Goal: Task Accomplishment & Management: Use online tool/utility

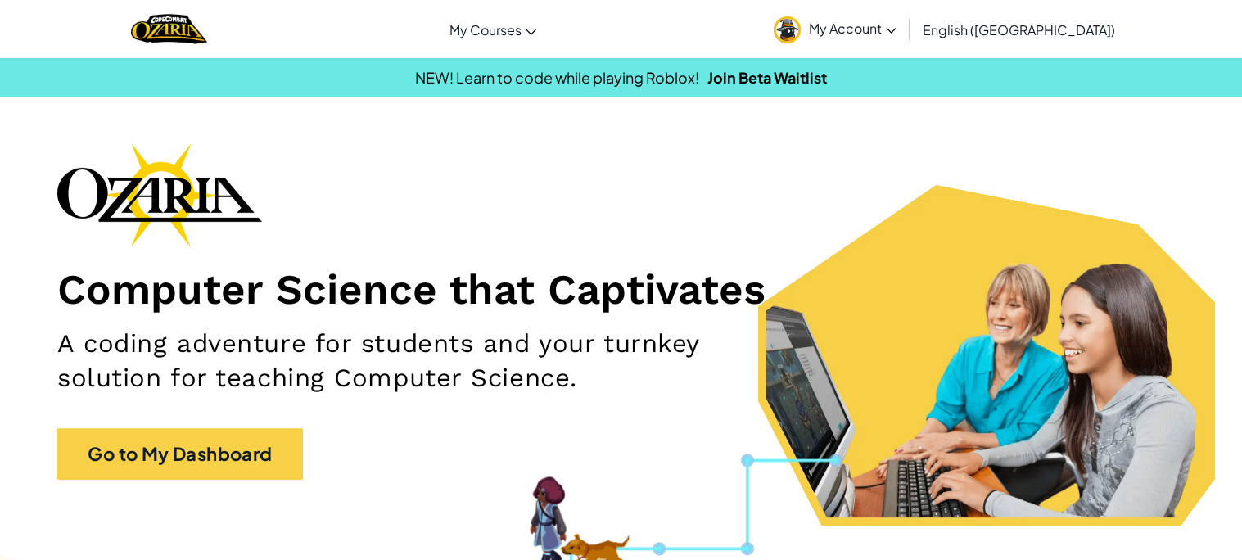
click at [585, 504] on section "Computer Science that Captivates A coding adventure for students and your turnk…" at bounding box center [621, 334] width 1242 height 383
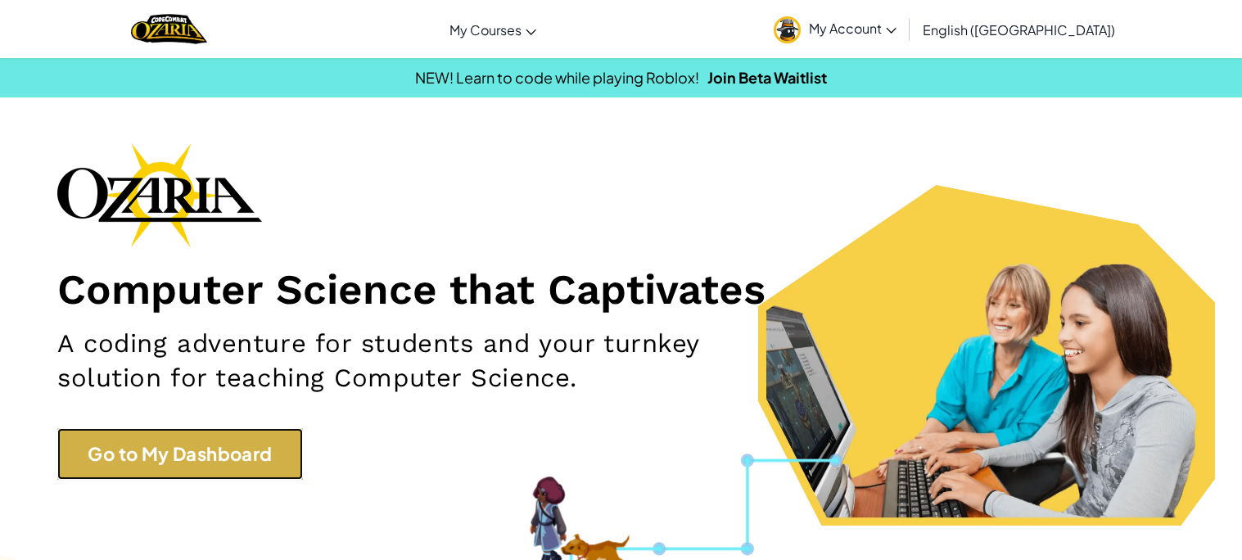
click at [231, 468] on link "Go to My Dashboard" at bounding box center [180, 454] width 246 height 52
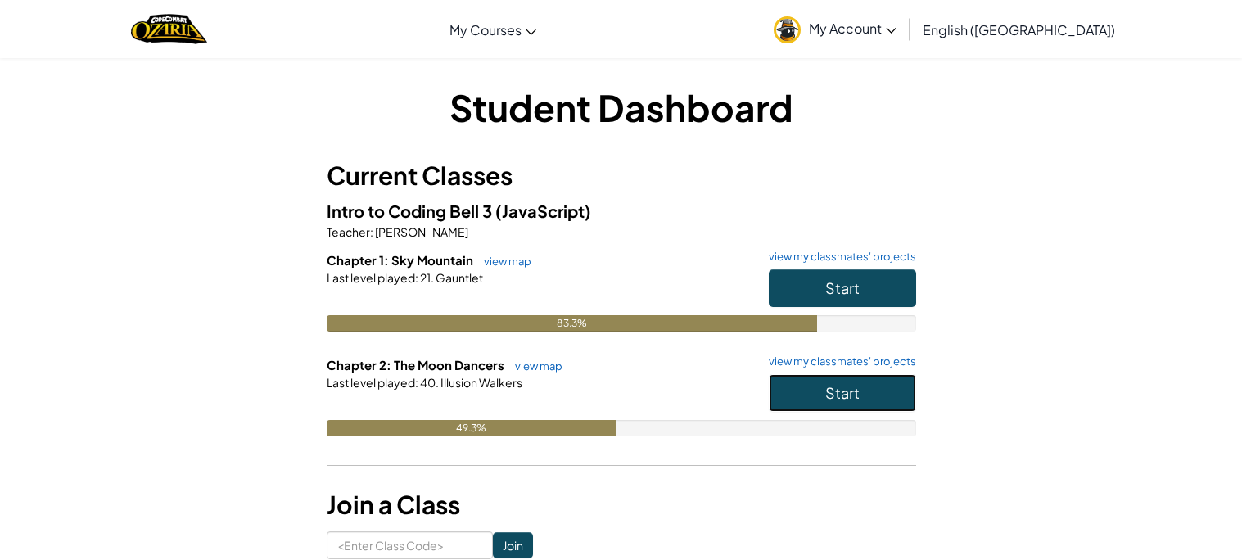
click at [825, 406] on button "Start" at bounding box center [842, 393] width 147 height 38
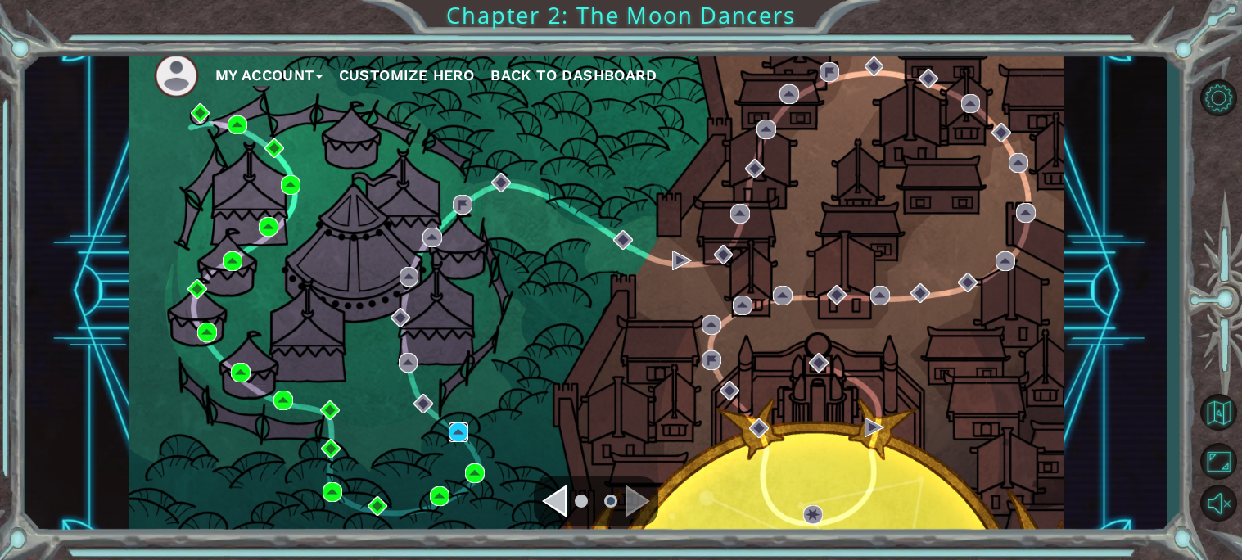
click at [465, 431] on img at bounding box center [459, 433] width 20 height 20
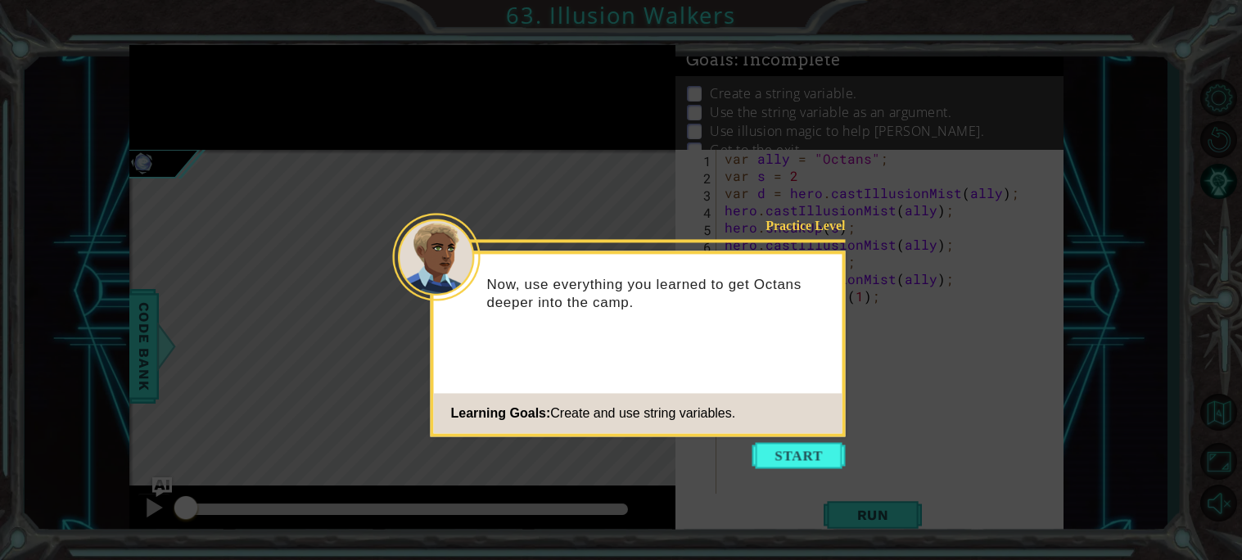
click at [853, 418] on icon at bounding box center [621, 280] width 1242 height 560
click at [810, 449] on button "Start" at bounding box center [799, 455] width 93 height 26
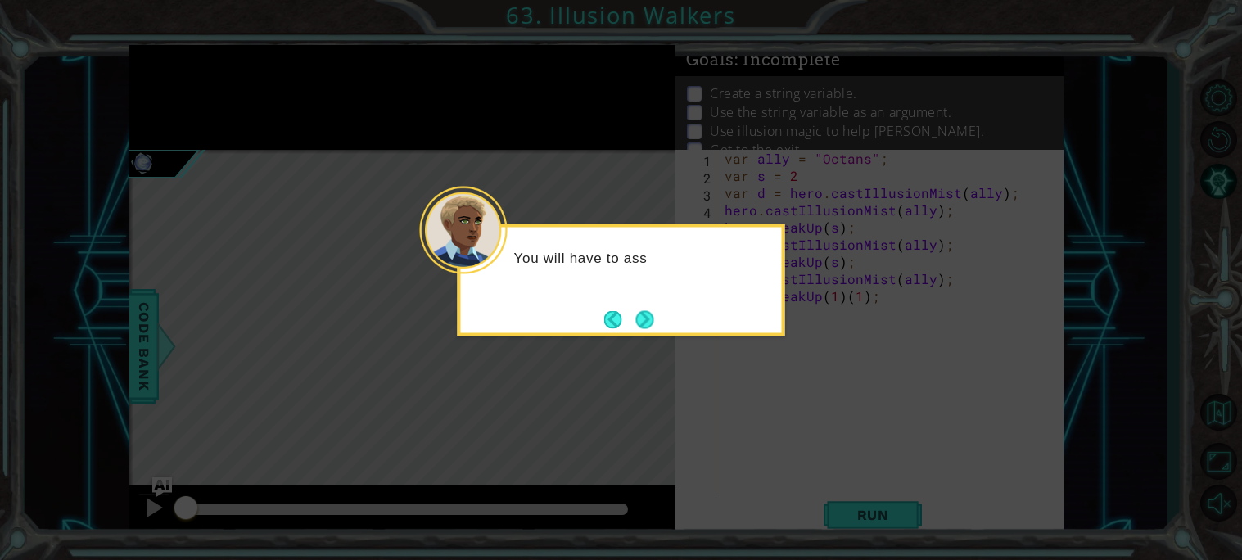
click at [677, 333] on div "You will have to ass" at bounding box center [622, 280] width 328 height 112
click at [648, 327] on button "Next" at bounding box center [645, 319] width 18 height 18
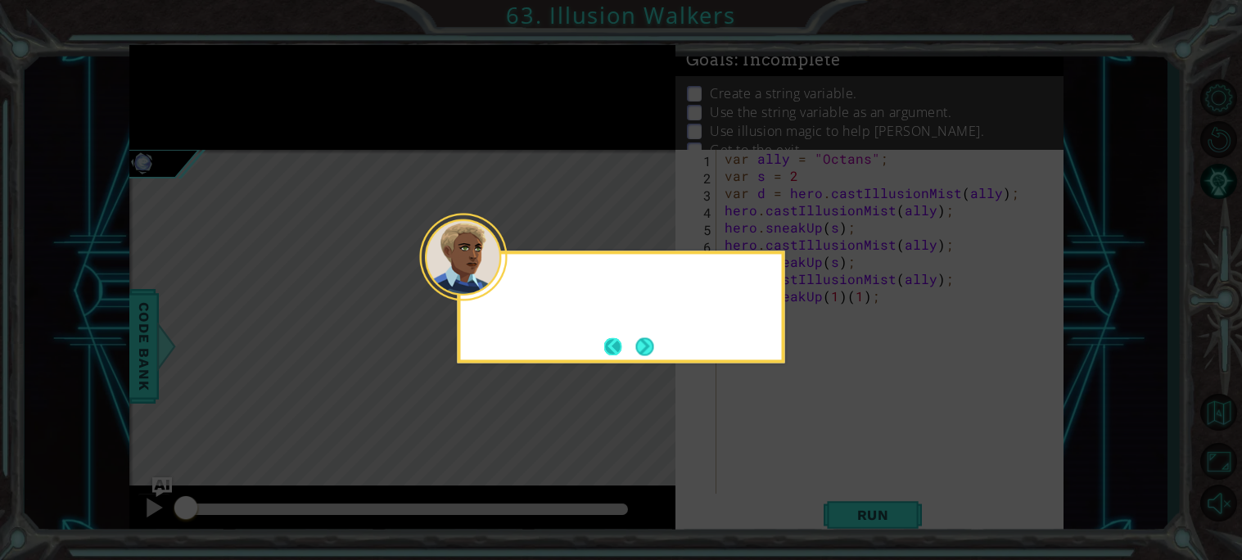
click at [627, 340] on button "Back" at bounding box center [620, 346] width 32 height 18
click at [645, 317] on div "You will have to assign a variable to the value "Octans" ." at bounding box center [621, 302] width 321 height 84
click at [649, 344] on button "Next" at bounding box center [645, 346] width 18 height 18
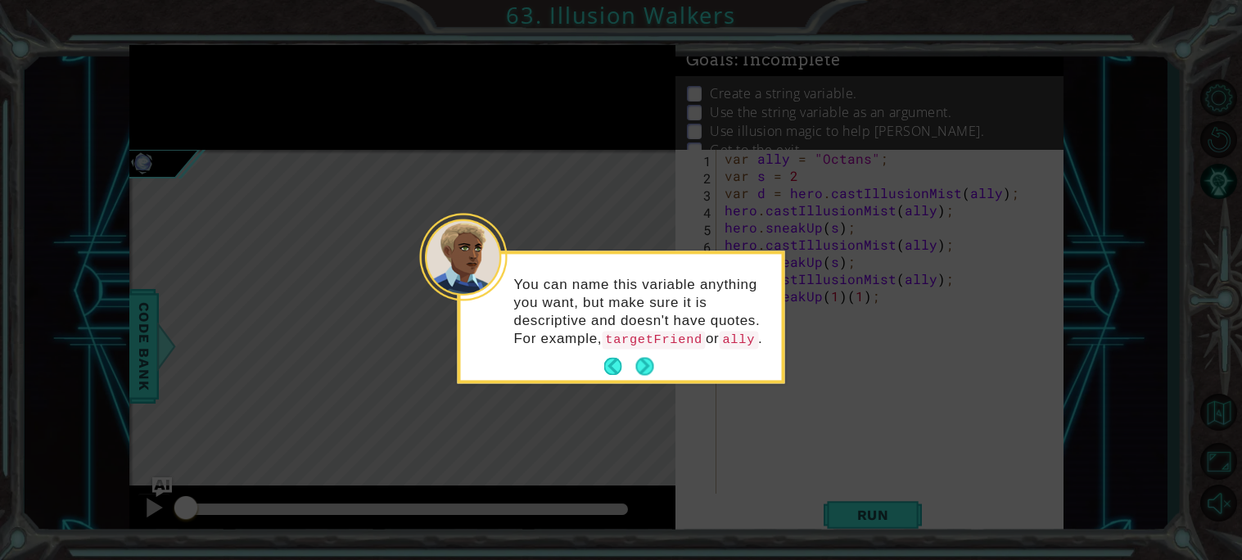
click at [651, 349] on p "You can name this variable anything you want, but make sure it is descriptive a…" at bounding box center [642, 312] width 256 height 73
click at [636, 349] on p "You can name this variable anything you want, but make sure it is descriptive a…" at bounding box center [642, 312] width 256 height 73
click at [685, 380] on div "You can name this variable anything you want, but make sure it is descriptive a…" at bounding box center [621, 320] width 321 height 120
click at [654, 376] on button "Next" at bounding box center [645, 367] width 18 height 18
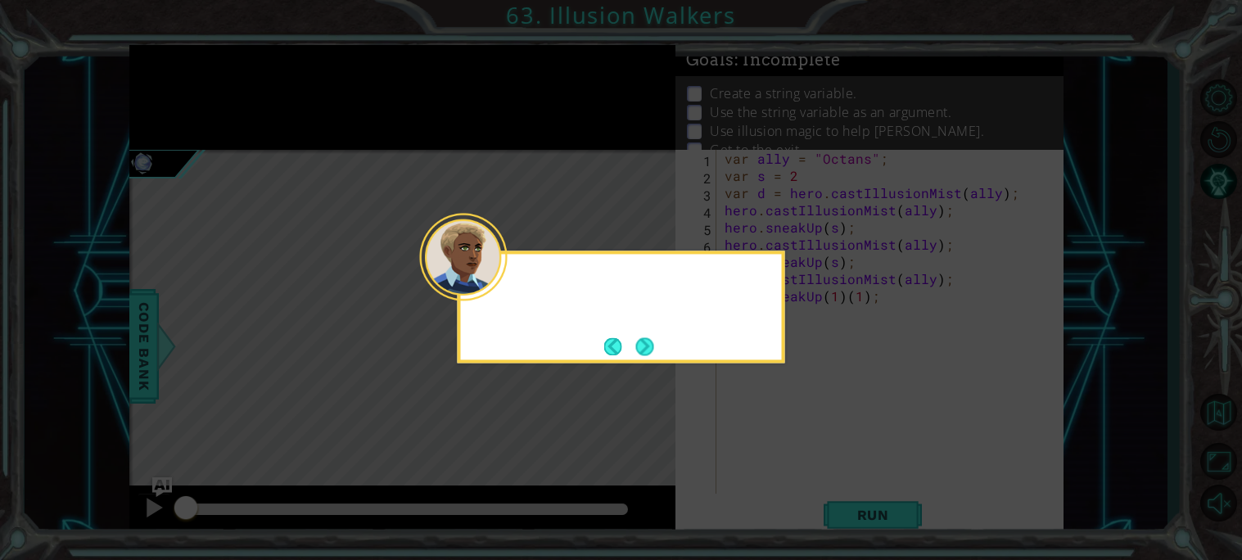
click at [655, 390] on icon at bounding box center [621, 280] width 1242 height 560
click at [650, 347] on button "Next" at bounding box center [645, 347] width 20 height 20
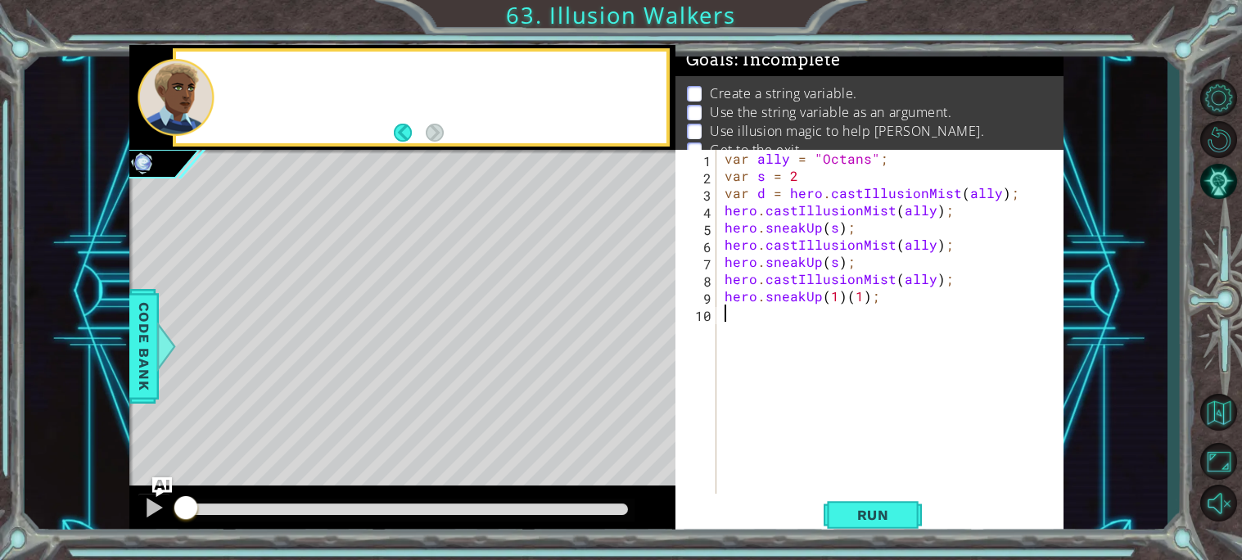
click at [643, 355] on div "Level Map" at bounding box center [507, 391] width 757 height 482
click at [877, 495] on div "1 2 3 4 5 6 7 8 9 10 var ally = "Octans" ; var s = 2 var d = hero . castIllusio…" at bounding box center [870, 344] width 388 height 388
click at [875, 508] on span "Run" at bounding box center [873, 515] width 65 height 16
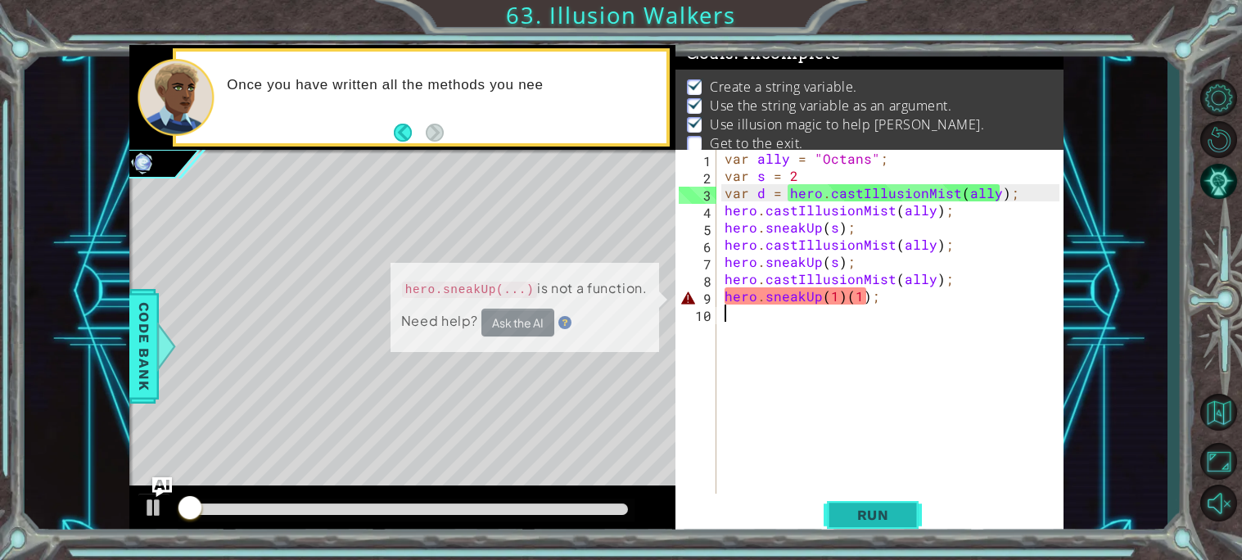
scroll to position [7, 0]
click at [907, 518] on button "Run" at bounding box center [873, 514] width 98 height 38
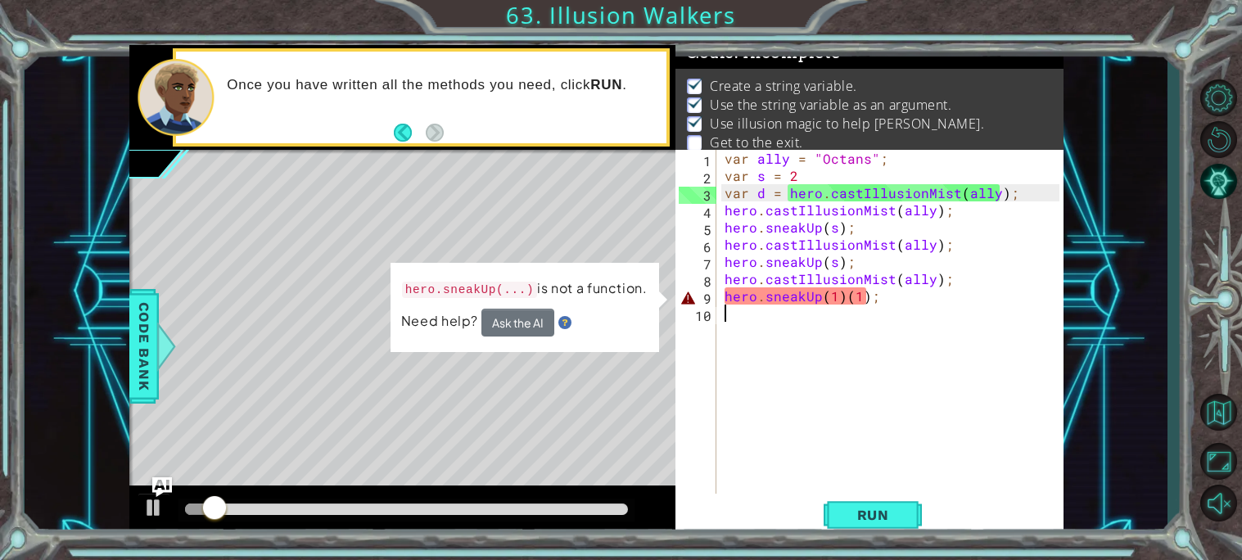
click at [839, 298] on div "var ally = "Octans" ; var s = 2 var d = hero . castIllusionMist ( ally ) ; hero…" at bounding box center [895, 339] width 346 height 378
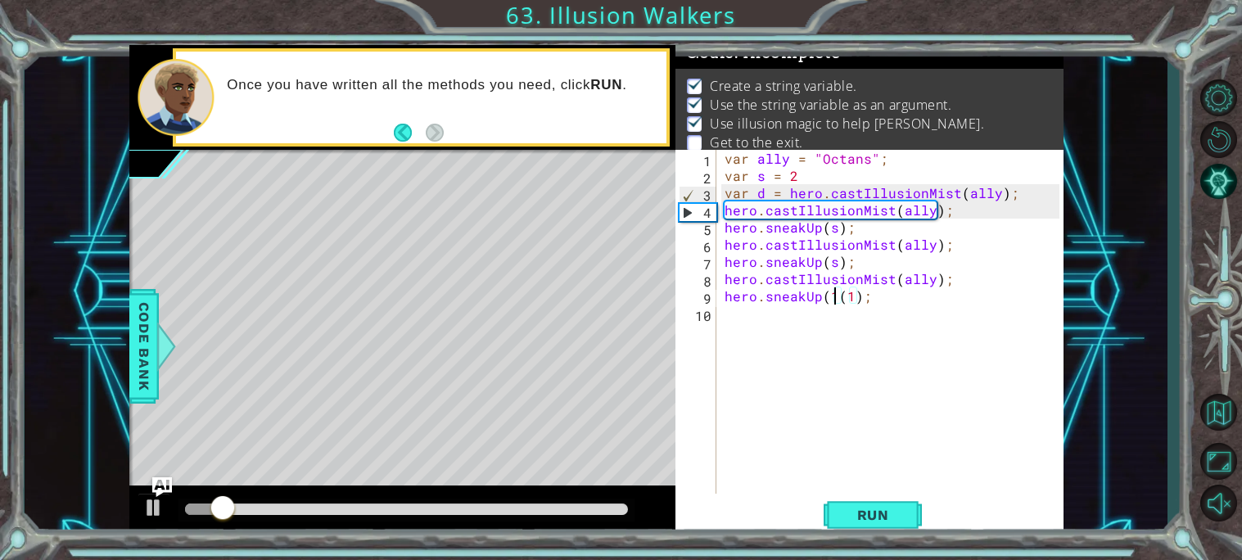
type textarea "hero.sneakUp(1);"
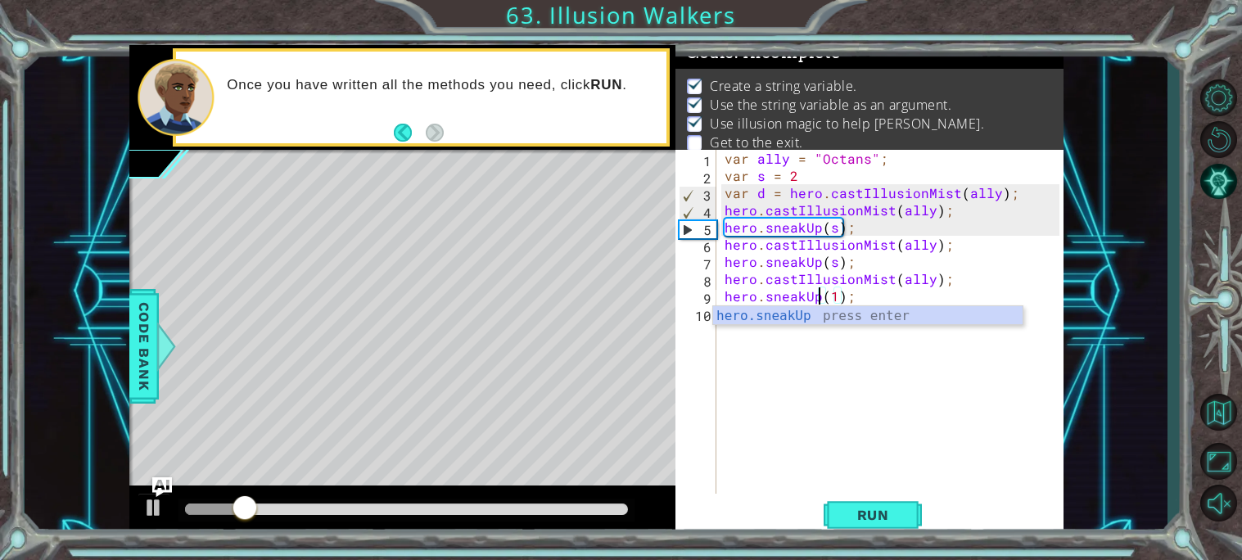
click at [904, 493] on div "var ally = "Octans" ; var s = 2 var d = hero . castIllusionMist ( ally ) ; hero…" at bounding box center [895, 339] width 346 height 378
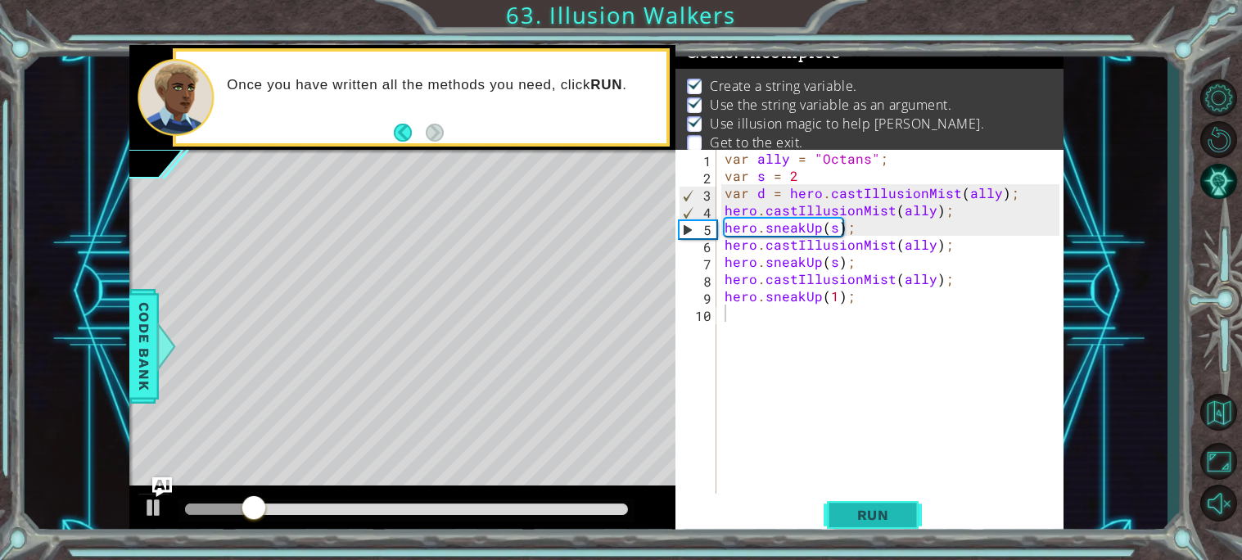
click at [903, 507] on span "Run" at bounding box center [873, 515] width 65 height 16
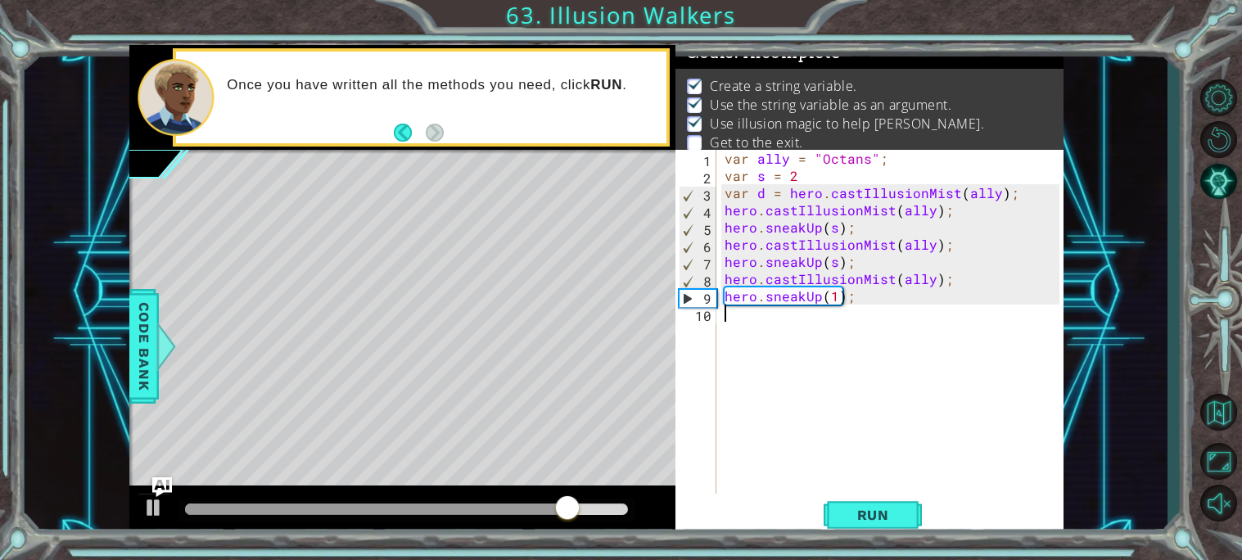
click at [806, 300] on div "var ally = "Octans" ; var s = 2 var d = hero . castIllusionMist ( ally ) ; hero…" at bounding box center [895, 339] width 346 height 378
click at [825, 296] on div "var ally = "Octans" ; var s = 2 var d = hero . castIllusionMist ( ally ) ; hero…" at bounding box center [895, 339] width 346 height 378
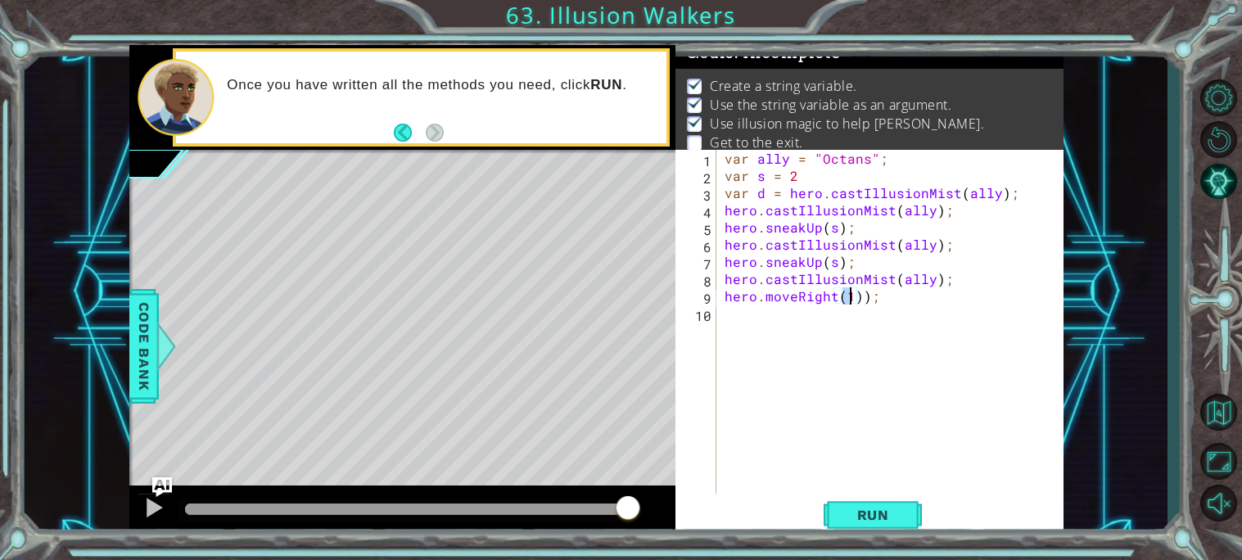
scroll to position [0, 7]
click at [900, 507] on span "Run" at bounding box center [873, 515] width 65 height 16
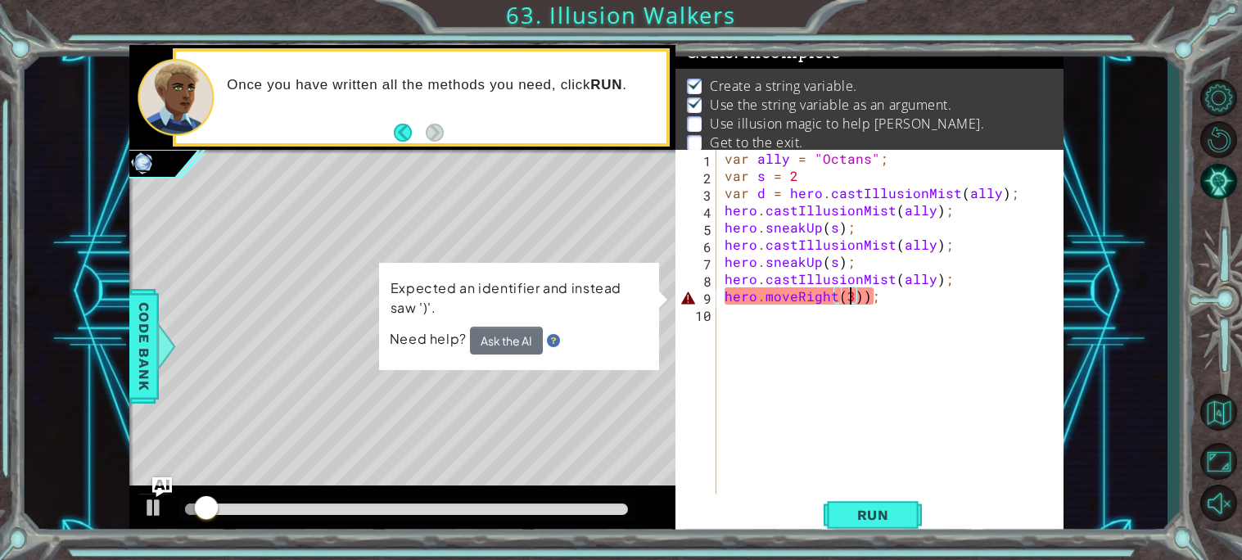
click at [870, 291] on div "var ally = "Octans" ; var s = 2 var d = hero . castIllusionMist ( ally ) ; hero…" at bounding box center [895, 339] width 346 height 378
click at [857, 296] on div "var ally = "Octans" ; var s = 2 var d = hero . castIllusionMist ( ally ) ; hero…" at bounding box center [895, 339] width 346 height 378
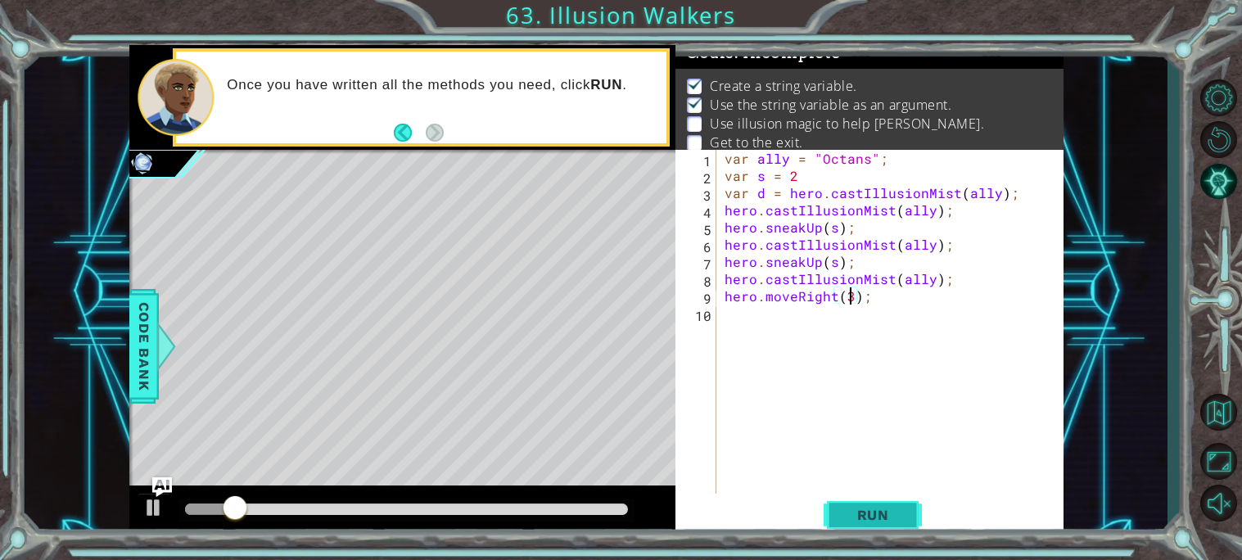
click at [891, 517] on span "Run" at bounding box center [873, 515] width 65 height 16
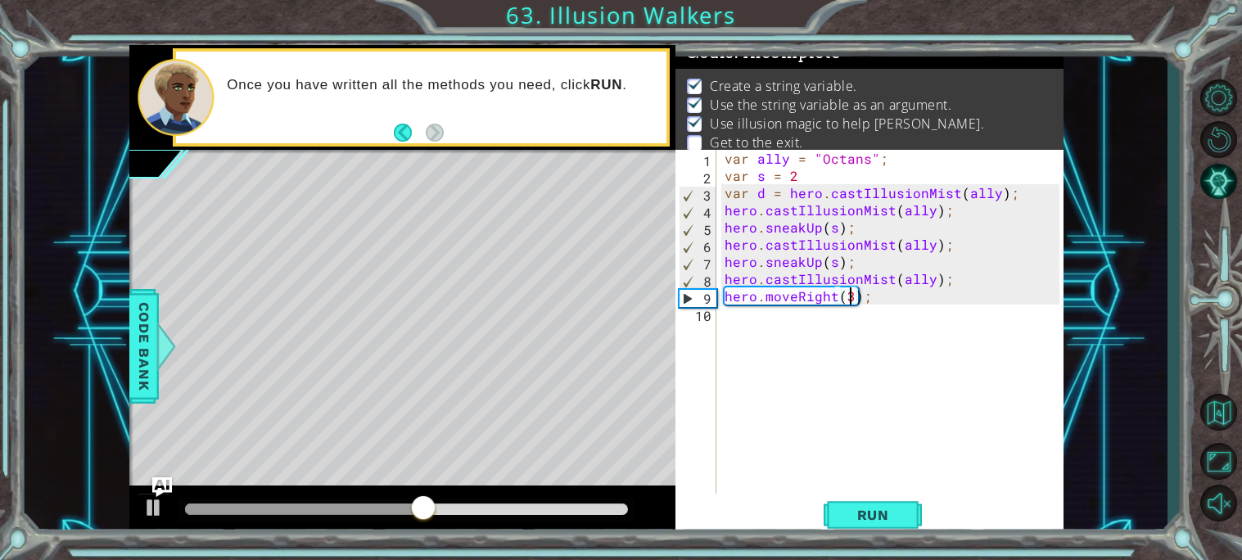
click at [722, 291] on div "var ally = "Octans" ; var s = 2 var d = hero . castIllusionMist ( ally ) ; hero…" at bounding box center [895, 339] width 346 height 378
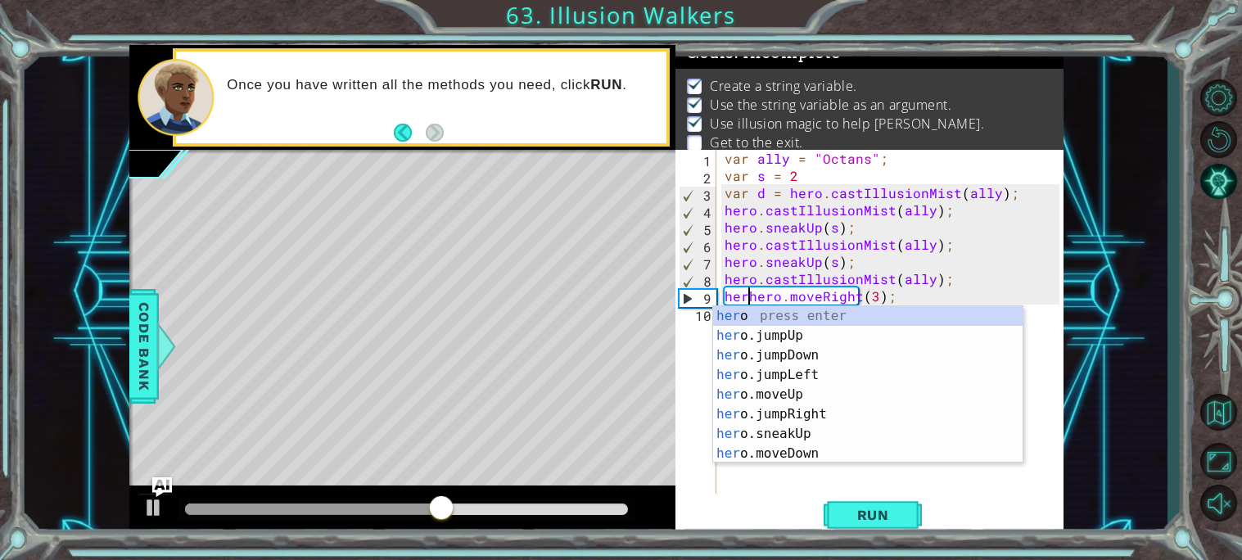
scroll to position [0, 2]
type textarea "hero.moveRight(3);"
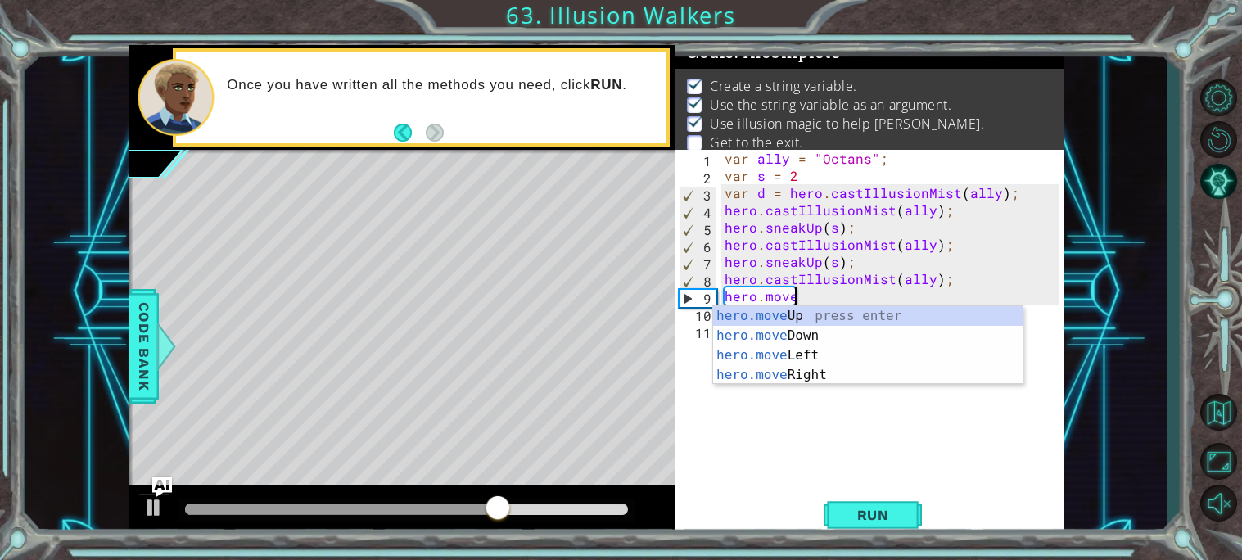
scroll to position [0, 3]
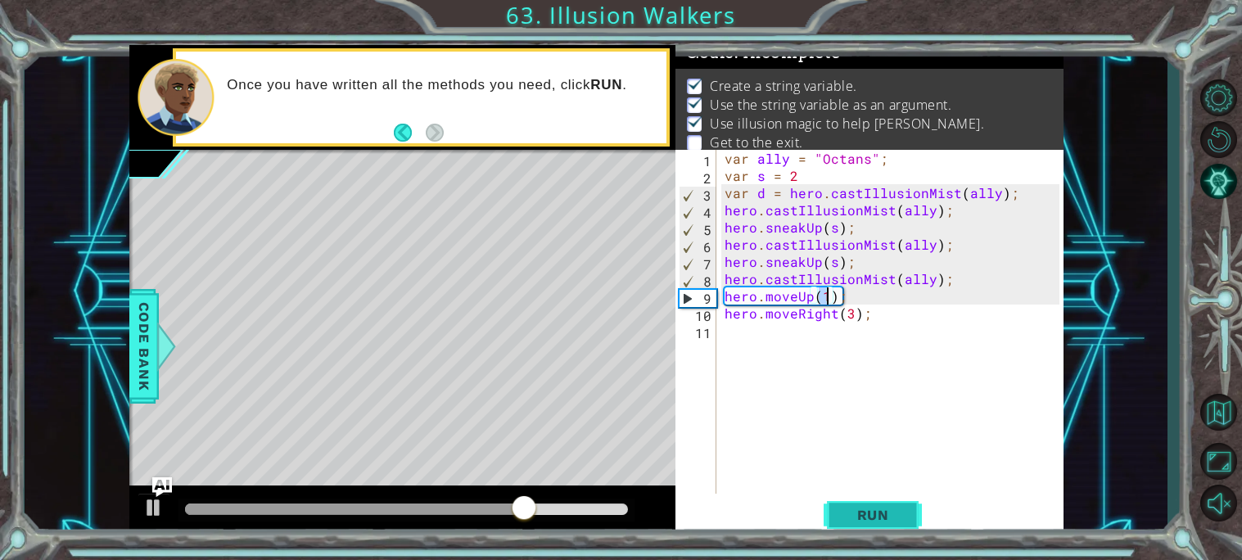
type textarea "hero.moveUp(1);"
click at [899, 516] on span "Run" at bounding box center [873, 515] width 65 height 16
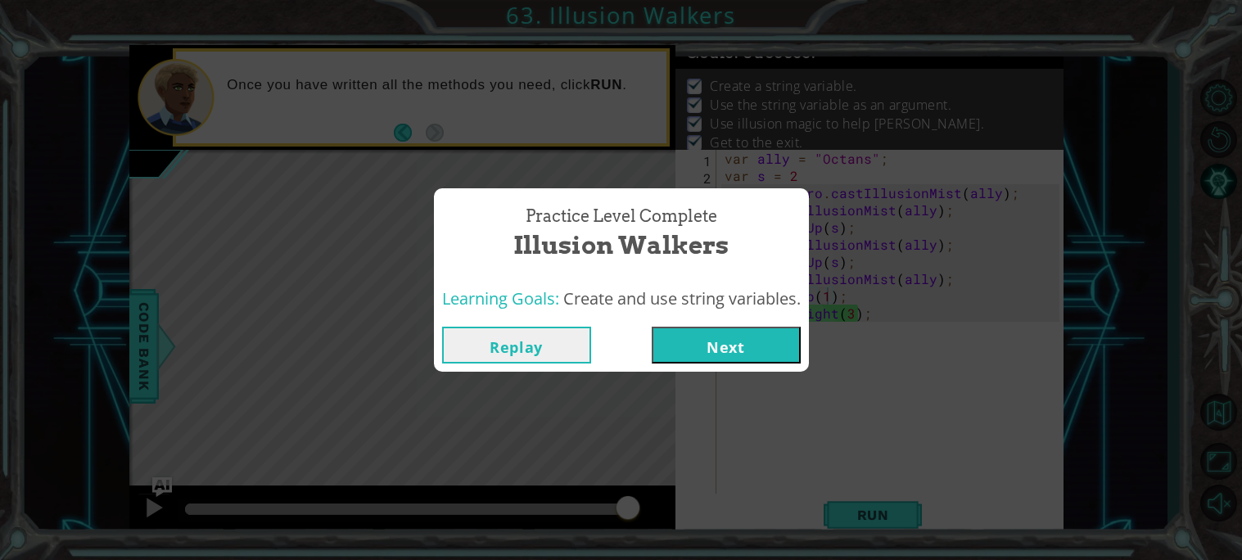
click at [738, 340] on button "Next" at bounding box center [726, 345] width 149 height 37
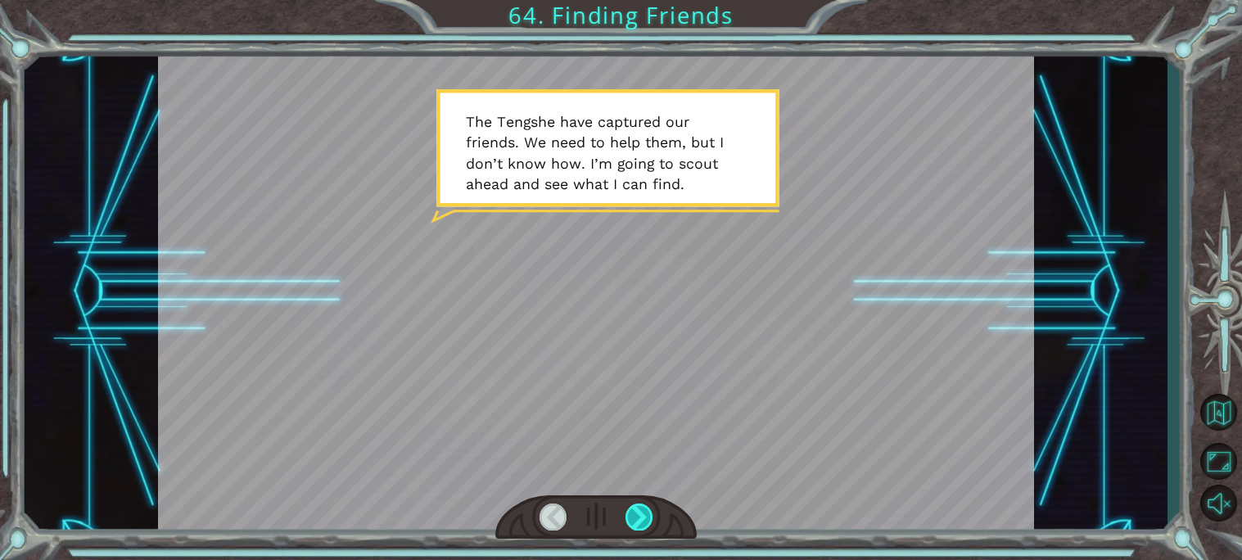
click at [645, 513] on div at bounding box center [640, 517] width 28 height 27
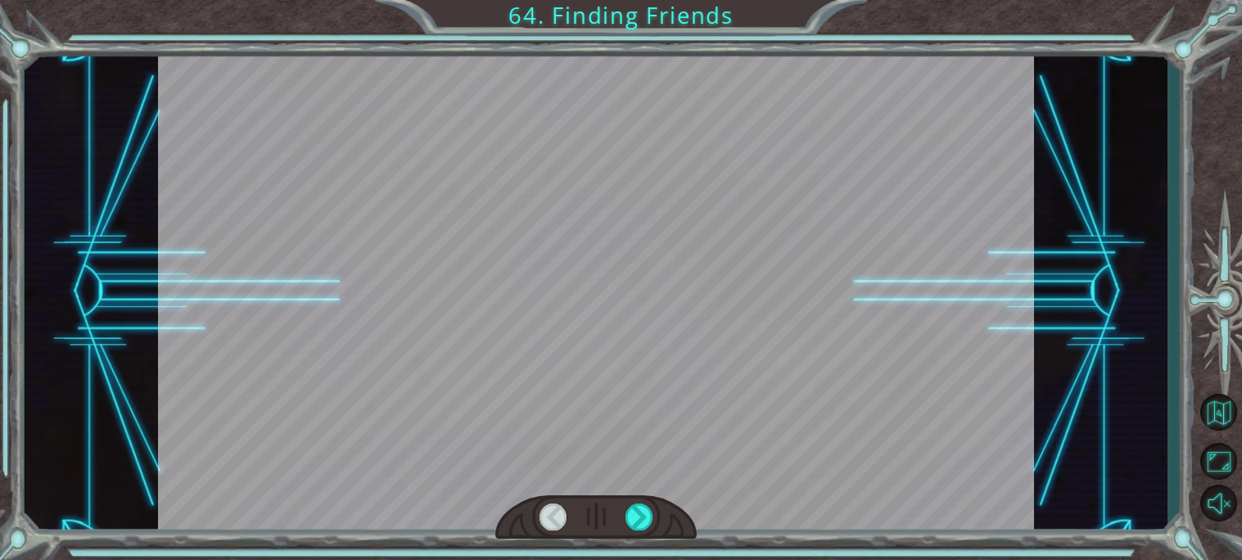
click at [637, 537] on div at bounding box center [595, 517] width 201 height 44
click at [642, 523] on div at bounding box center [640, 517] width 28 height 27
click at [638, 523] on div at bounding box center [640, 517] width 28 height 27
click at [643, 515] on div at bounding box center [640, 517] width 28 height 27
click at [643, 512] on div at bounding box center [640, 517] width 28 height 27
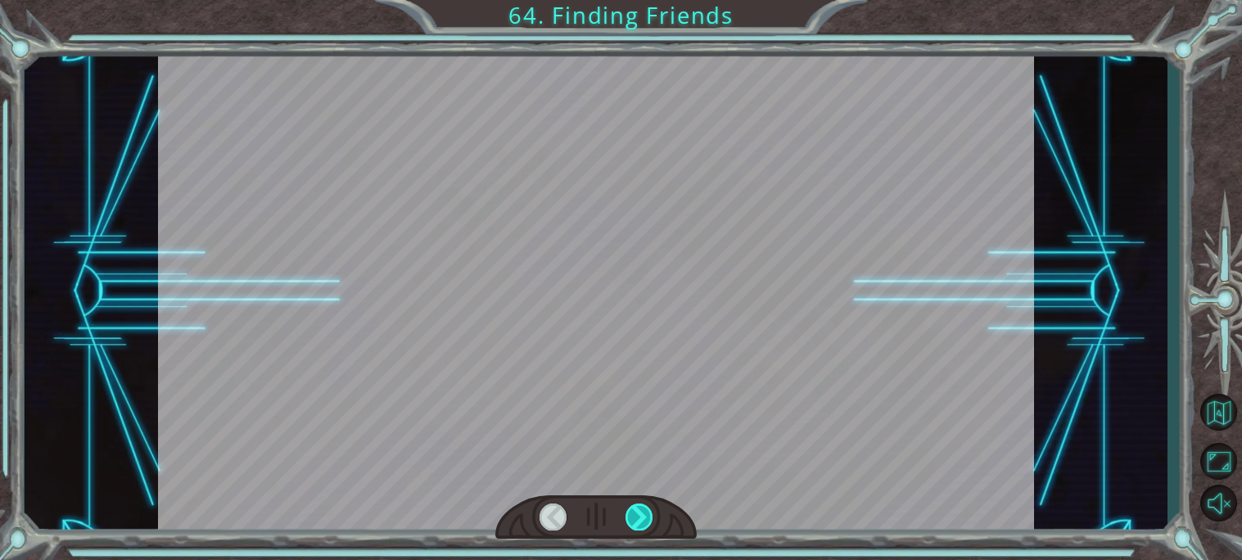
click at [646, 512] on div at bounding box center [640, 517] width 28 height 27
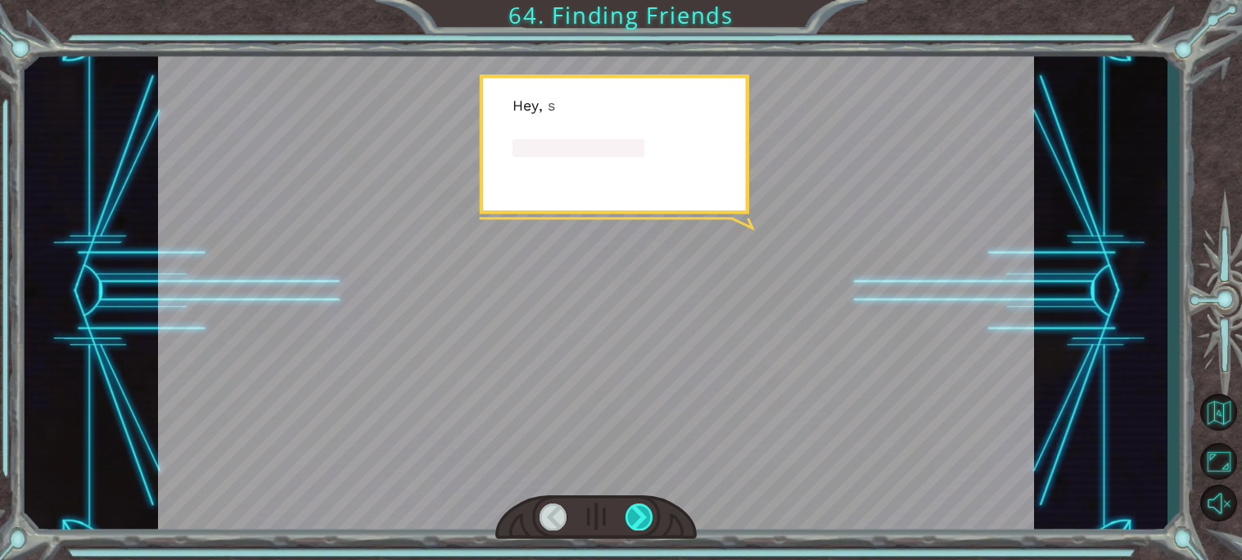
click at [649, 514] on div at bounding box center [640, 517] width 28 height 27
click at [649, 522] on div at bounding box center [640, 517] width 28 height 27
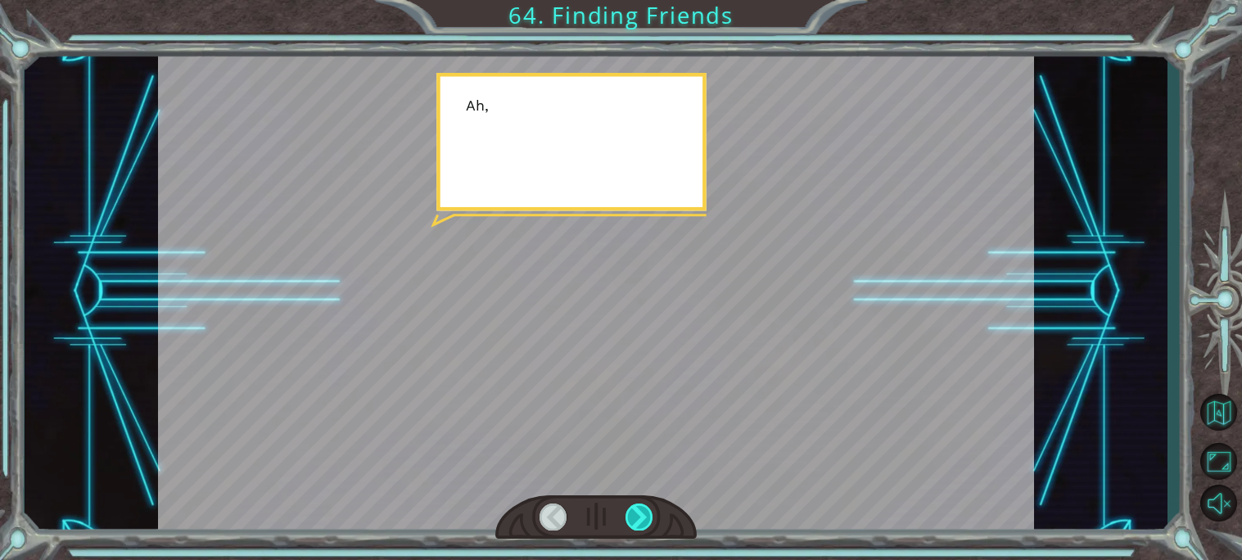
click at [642, 524] on div at bounding box center [640, 517] width 28 height 27
click at [643, 523] on div at bounding box center [640, 517] width 28 height 27
click at [646, 521] on div at bounding box center [640, 517] width 28 height 27
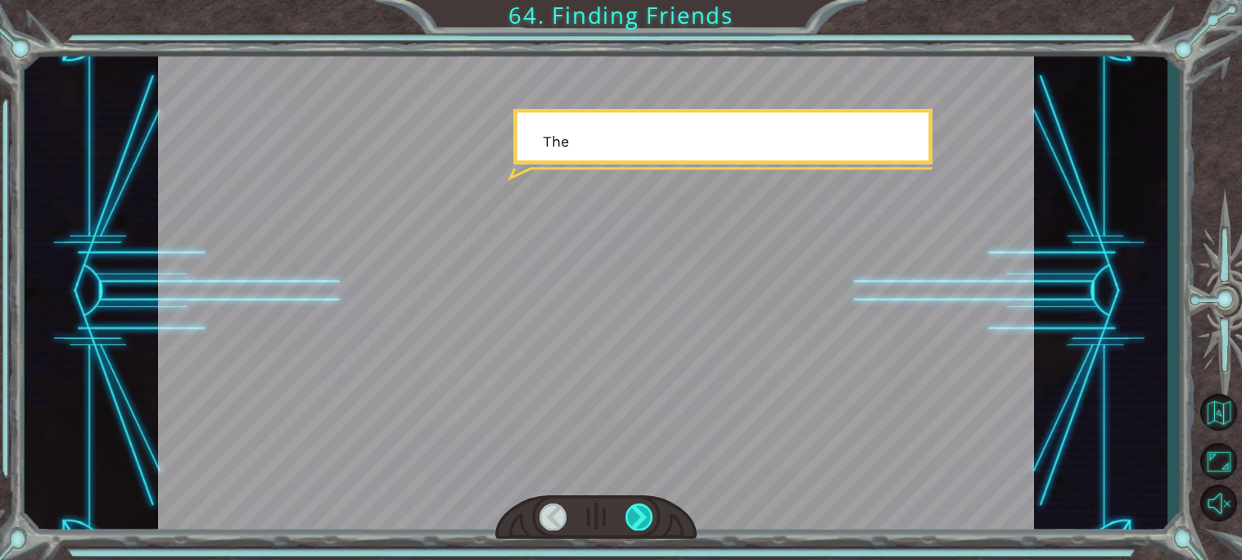
click at [644, 528] on div at bounding box center [640, 517] width 28 height 27
click at [644, 529] on div at bounding box center [640, 517] width 28 height 27
click at [645, 528] on div at bounding box center [640, 517] width 28 height 27
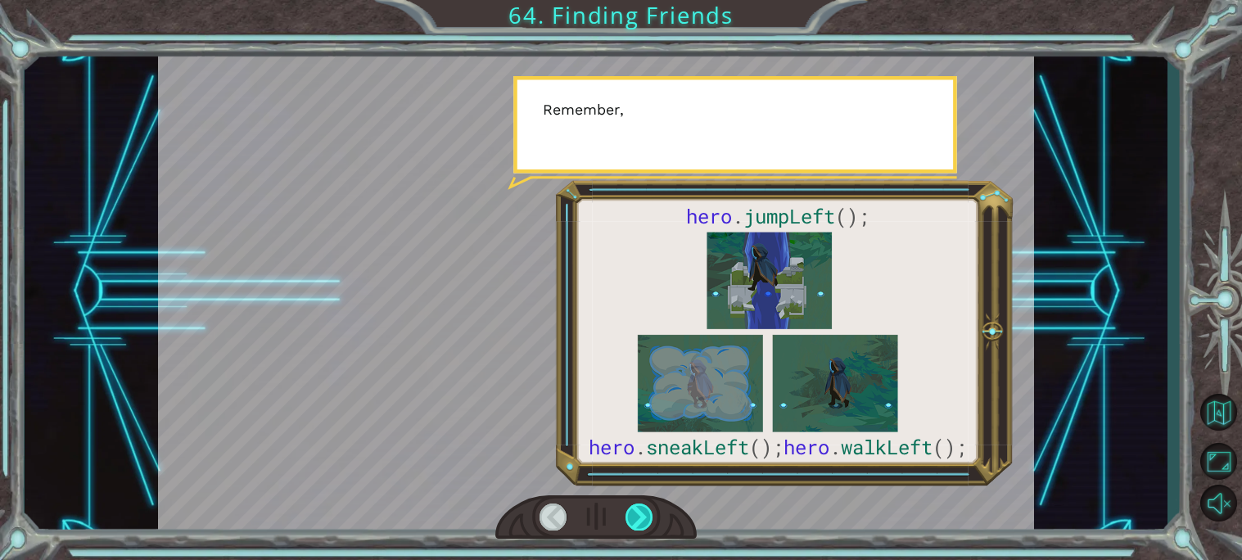
click at [638, 528] on div at bounding box center [640, 517] width 28 height 27
